Goal: Check status: Check status

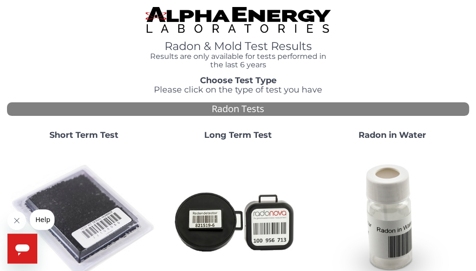
click at [99, 133] on strong "Short Term Test" at bounding box center [83, 135] width 69 height 10
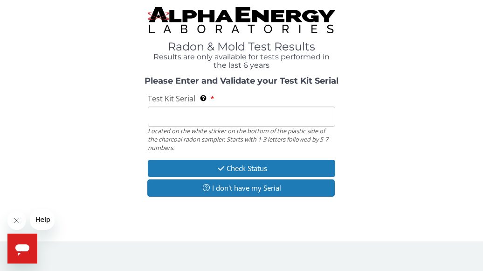
click at [151, 117] on input "Test Kit Serial Located on the white sticker on the bottom of the plastic side …" at bounding box center [242, 116] width 188 height 20
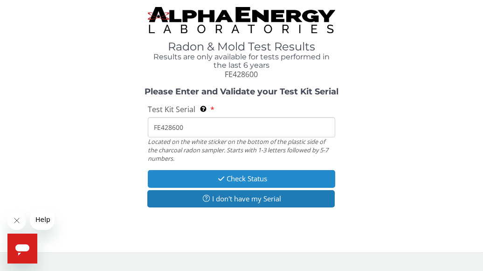
type input "FE428600"
click at [213, 177] on button "Check Status" at bounding box center [242, 178] width 188 height 17
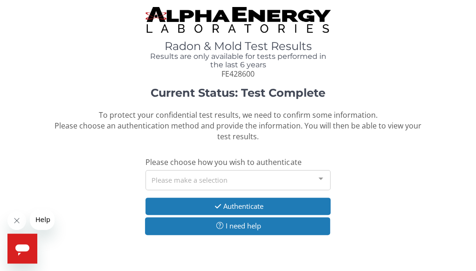
click at [319, 178] on div at bounding box center [321, 179] width 19 height 18
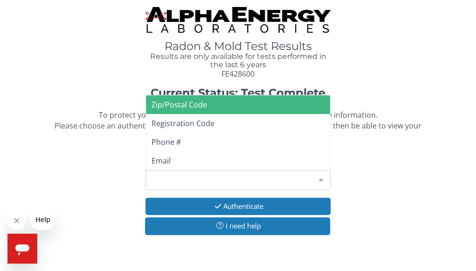
click at [207, 102] on span "Zip/Postal Code" at bounding box center [238, 104] width 184 height 19
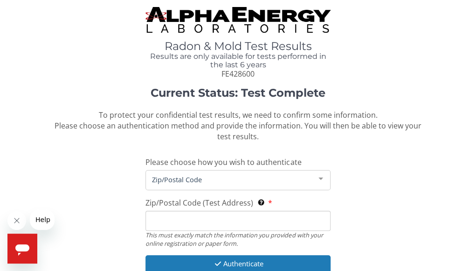
click at [169, 219] on input "Zip/Postal Code (Test Address) This must exactly match the information you prov…" at bounding box center [238, 220] width 185 height 20
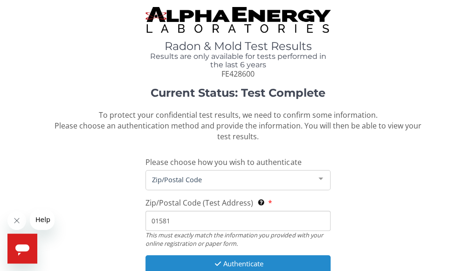
type input "01581"
click at [221, 261] on icon "button" at bounding box center [218, 263] width 11 height 7
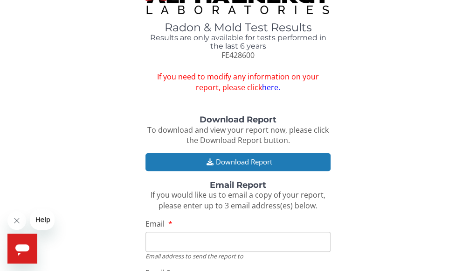
scroll to position [99, 0]
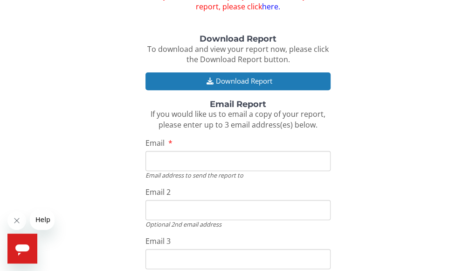
click at [155, 167] on input "Email" at bounding box center [238, 161] width 185 height 20
type input "[EMAIL_ADDRESS][DOMAIN_NAME]"
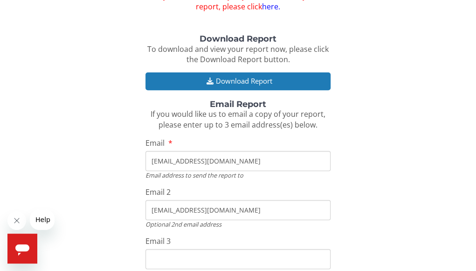
type input "[EMAIL_ADDRESS][DOMAIN_NAME]"
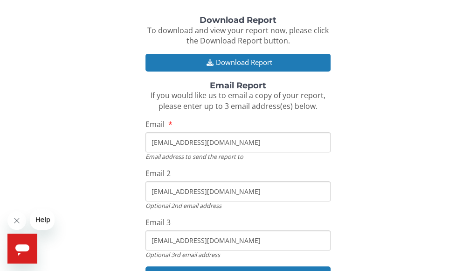
scroll to position [165, 0]
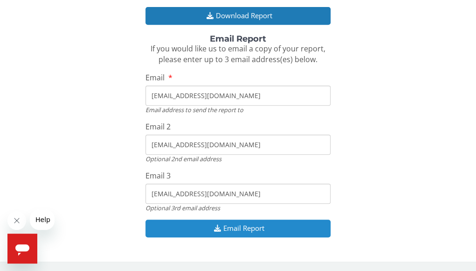
click at [263, 225] on button "Email Report" at bounding box center [238, 227] width 185 height 17
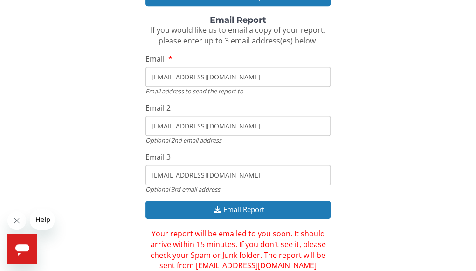
scroll to position [207, 0]
